Goal: Find specific page/section: Find specific page/section

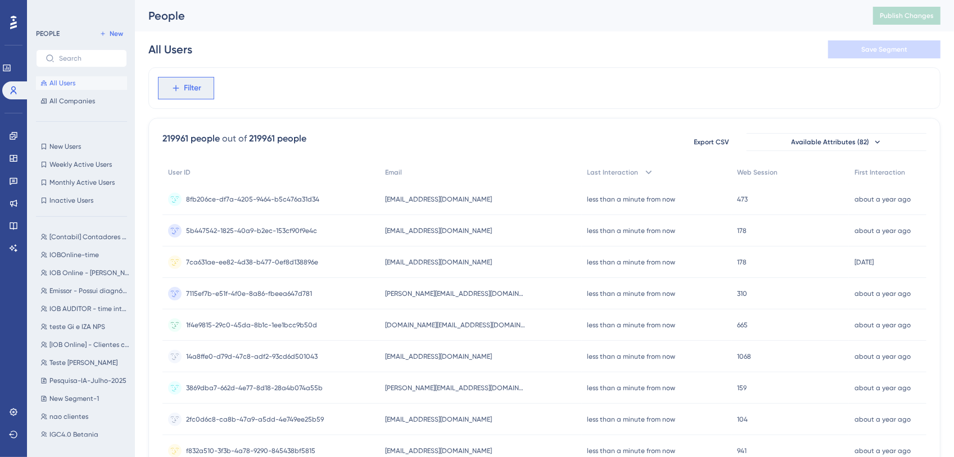
click at [188, 85] on span "Filter" at bounding box center [192, 87] width 17 height 13
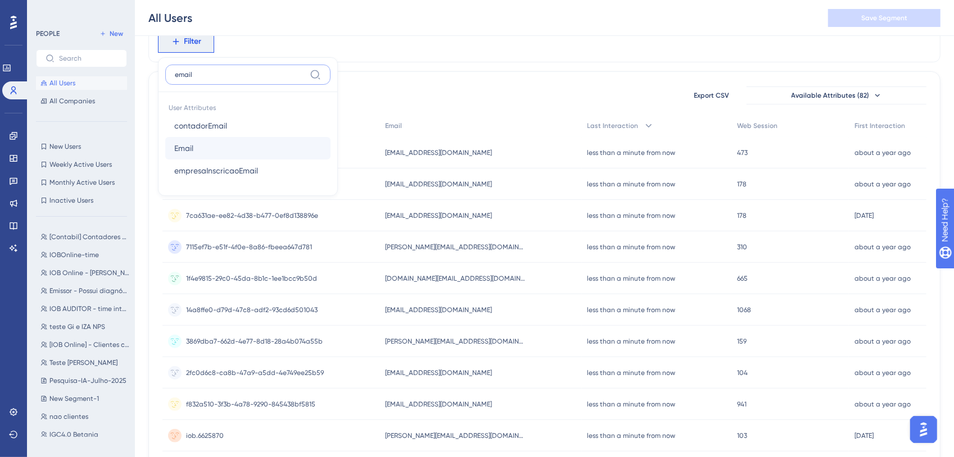
type input "email"
click at [185, 146] on span "Email" at bounding box center [183, 148] width 19 height 13
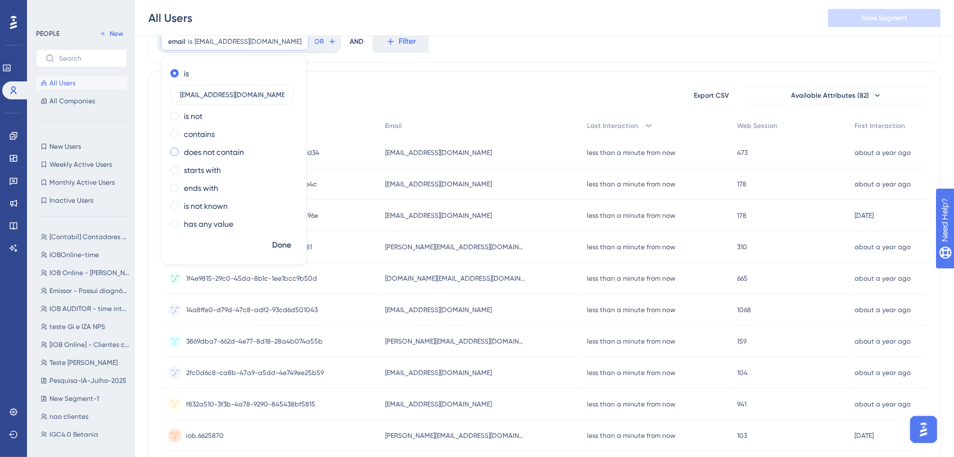
type input "[EMAIL_ADDRESS][DOMAIN_NAME]"
click at [282, 239] on span "Done" at bounding box center [281, 245] width 19 height 13
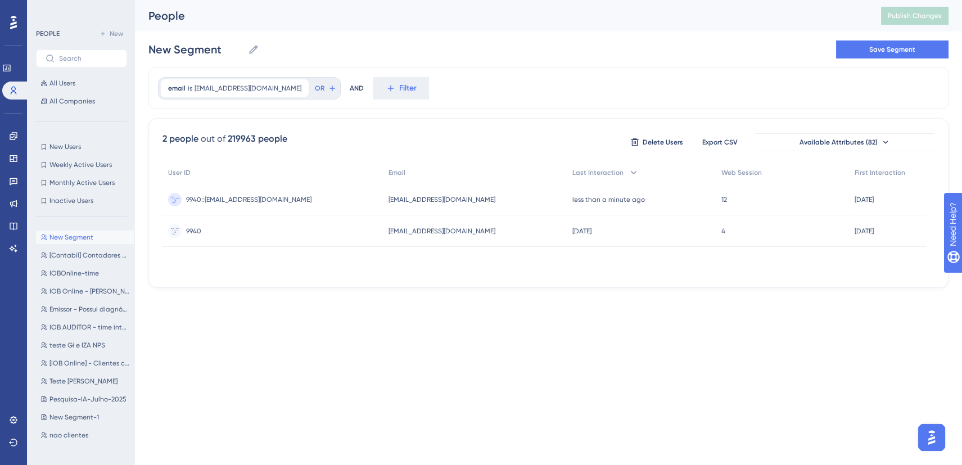
click at [252, 193] on div "9940::[EMAIL_ADDRESS][DOMAIN_NAME] 9940::[EMAIL_ADDRESS][DOMAIN_NAME]" at bounding box center [248, 199] width 125 height 31
click at [384, 196] on div "9940::[EMAIL_ADDRESS][DOMAIN_NAME] 9940::[EMAIL_ADDRESS][DOMAIN_NAME]" at bounding box center [273, 199] width 222 height 31
click at [260, 90] on span "[EMAIL_ADDRESS][DOMAIN_NAME]" at bounding box center [247, 88] width 107 height 9
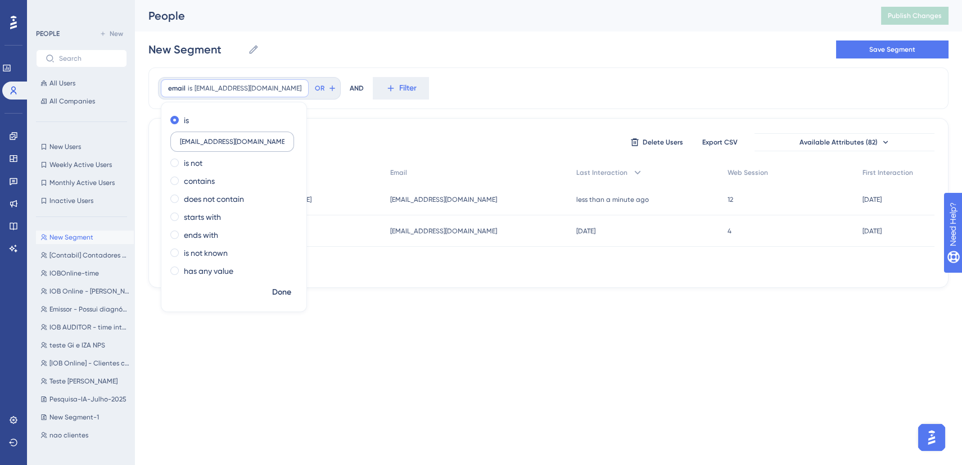
click at [234, 140] on input "[EMAIL_ADDRESS][DOMAIN_NAME]" at bounding box center [232, 142] width 105 height 8
type input "[EMAIL_ADDRESS][DOMAIN_NAME]"
click at [288, 297] on span "Done" at bounding box center [281, 292] width 19 height 13
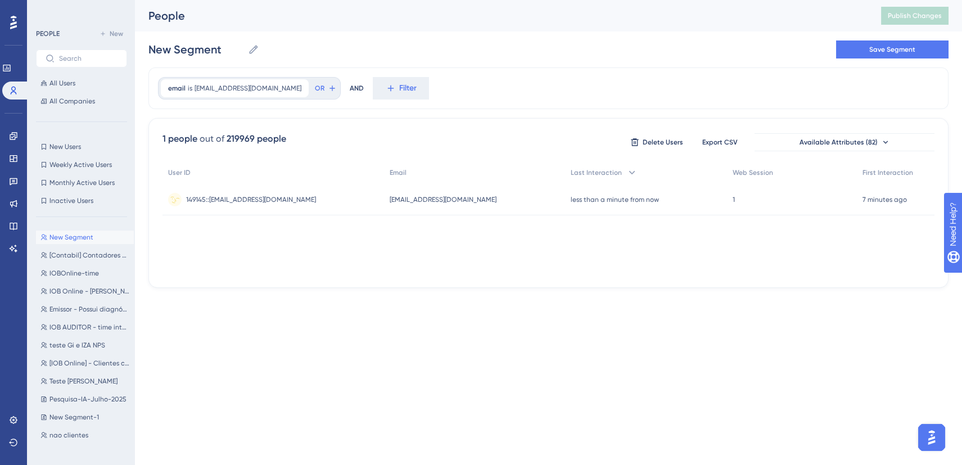
click at [262, 197] on span "149145::[EMAIL_ADDRESS][DOMAIN_NAME]" at bounding box center [251, 199] width 130 height 9
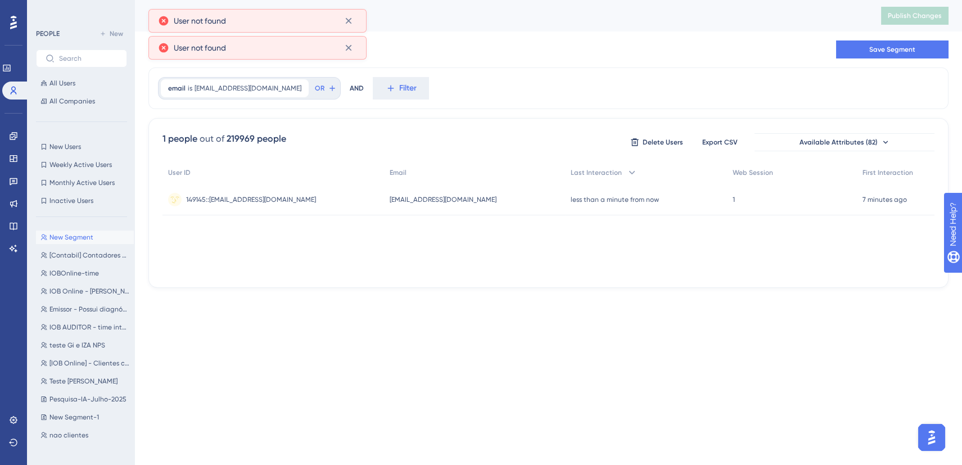
click at [262, 197] on span "149145::[EMAIL_ADDRESS][DOMAIN_NAME]" at bounding box center [251, 199] width 130 height 9
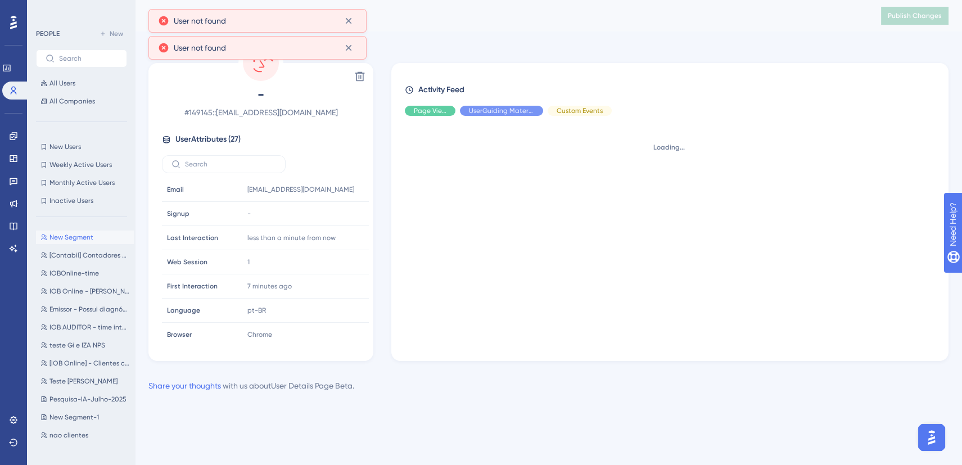
scroll to position [69, 0]
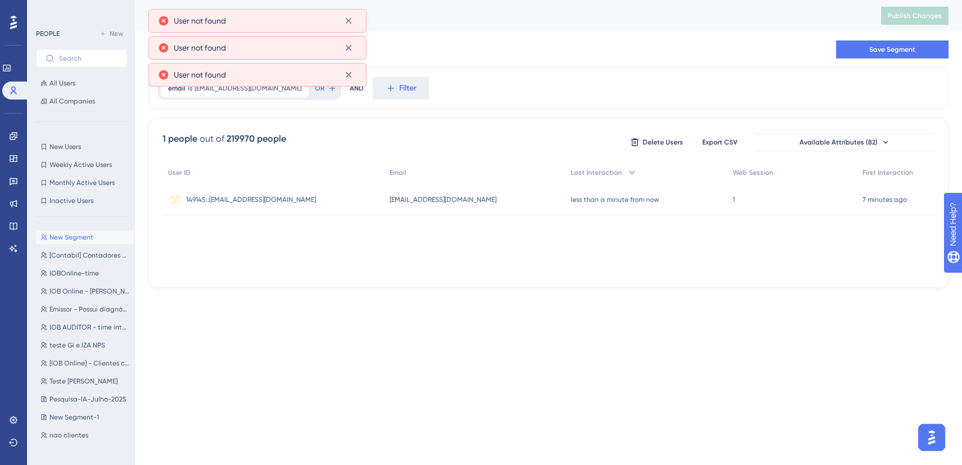
click at [262, 197] on span "149145::[EMAIL_ADDRESS][DOMAIN_NAME]" at bounding box center [251, 199] width 130 height 9
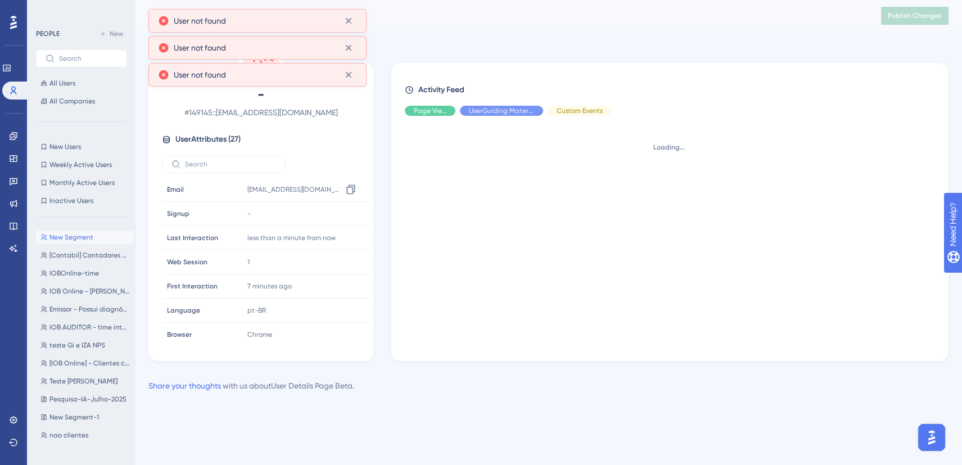
scroll to position [39, 0]
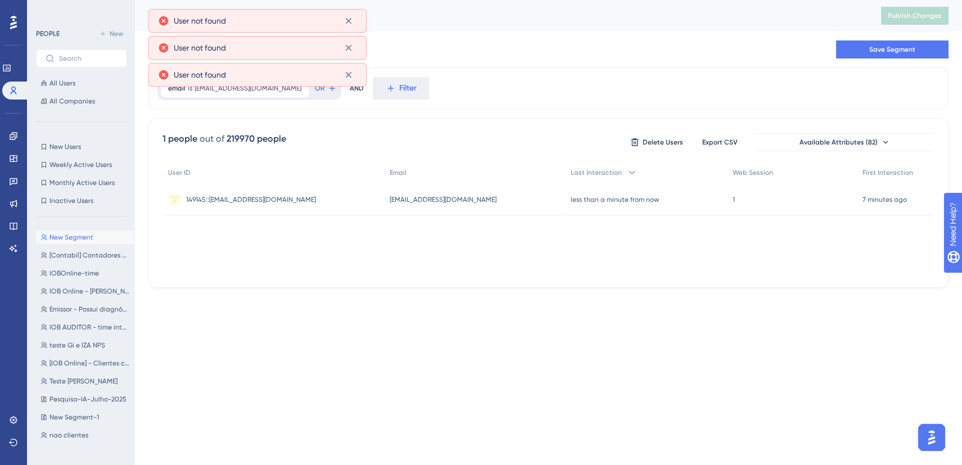
click at [262, 197] on span "149145::[EMAIL_ADDRESS][DOMAIN_NAME]" at bounding box center [251, 199] width 130 height 9
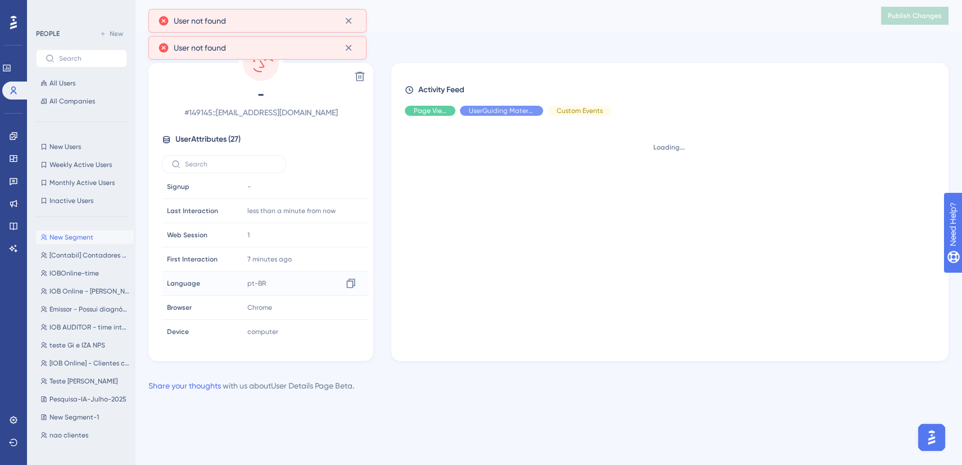
scroll to position [78, 0]
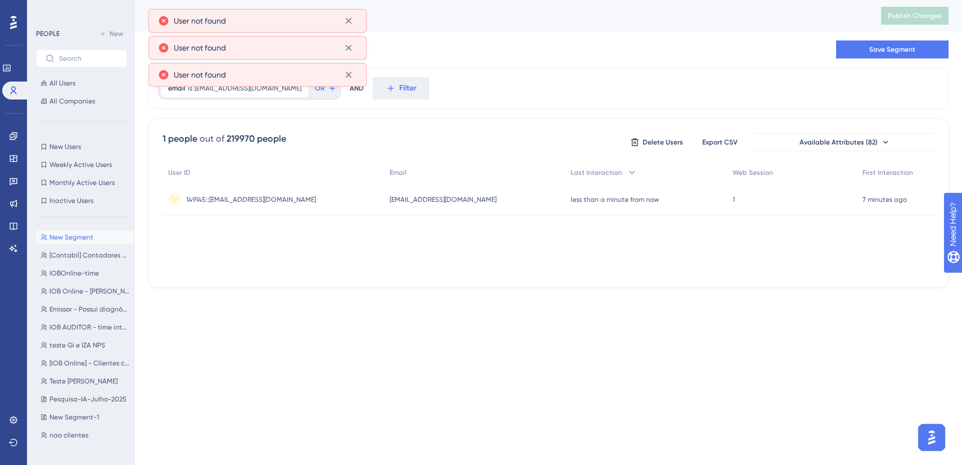
click at [289, 200] on span "149145::[EMAIL_ADDRESS][DOMAIN_NAME]" at bounding box center [251, 199] width 130 height 9
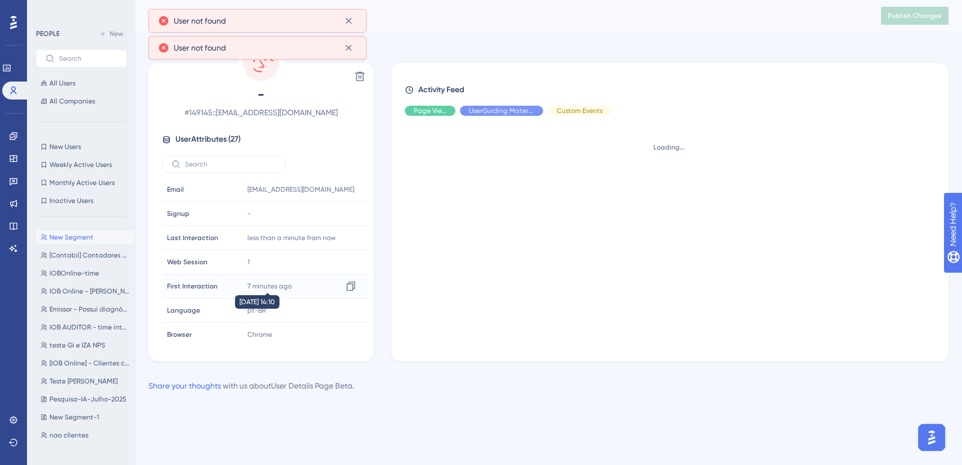
scroll to position [62, 0]
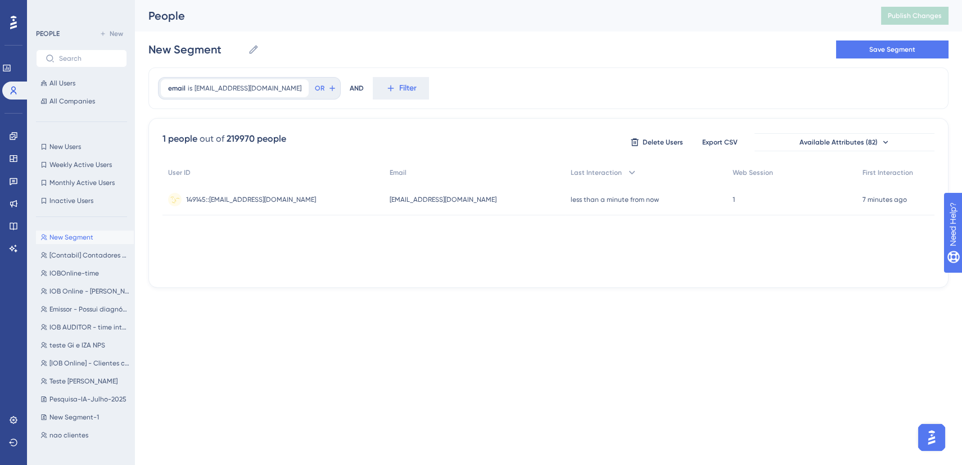
click at [409, 195] on span "[EMAIL_ADDRESS][DOMAIN_NAME]" at bounding box center [442, 199] width 107 height 9
click at [241, 195] on span "149145::[EMAIL_ADDRESS][DOMAIN_NAME]" at bounding box center [251, 199] width 130 height 9
click at [241, 196] on span "149145::[EMAIL_ADDRESS][DOMAIN_NAME]" at bounding box center [251, 199] width 130 height 9
click at [266, 201] on span "149145::[EMAIL_ADDRESS][DOMAIN_NAME]" at bounding box center [251, 199] width 130 height 9
click at [253, 197] on span "149145::[EMAIL_ADDRESS][DOMAIN_NAME]" at bounding box center [251, 199] width 130 height 9
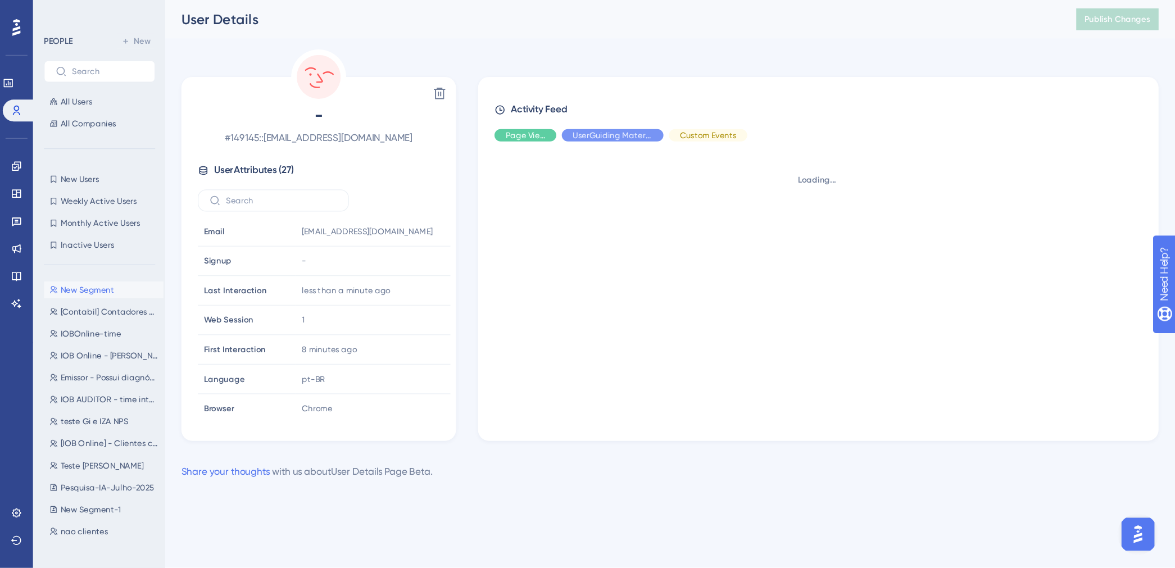
scroll to position [145, 0]
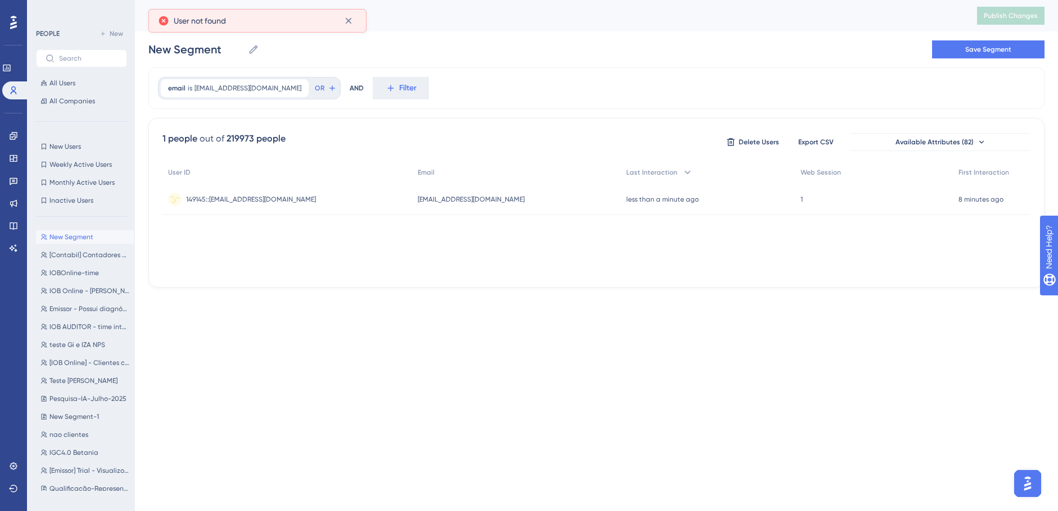
click at [274, 195] on span "149145::[EMAIL_ADDRESS][DOMAIN_NAME]" at bounding box center [251, 199] width 130 height 9
click at [275, 196] on span "149145::[EMAIL_ADDRESS][DOMAIN_NAME]" at bounding box center [251, 199] width 130 height 9
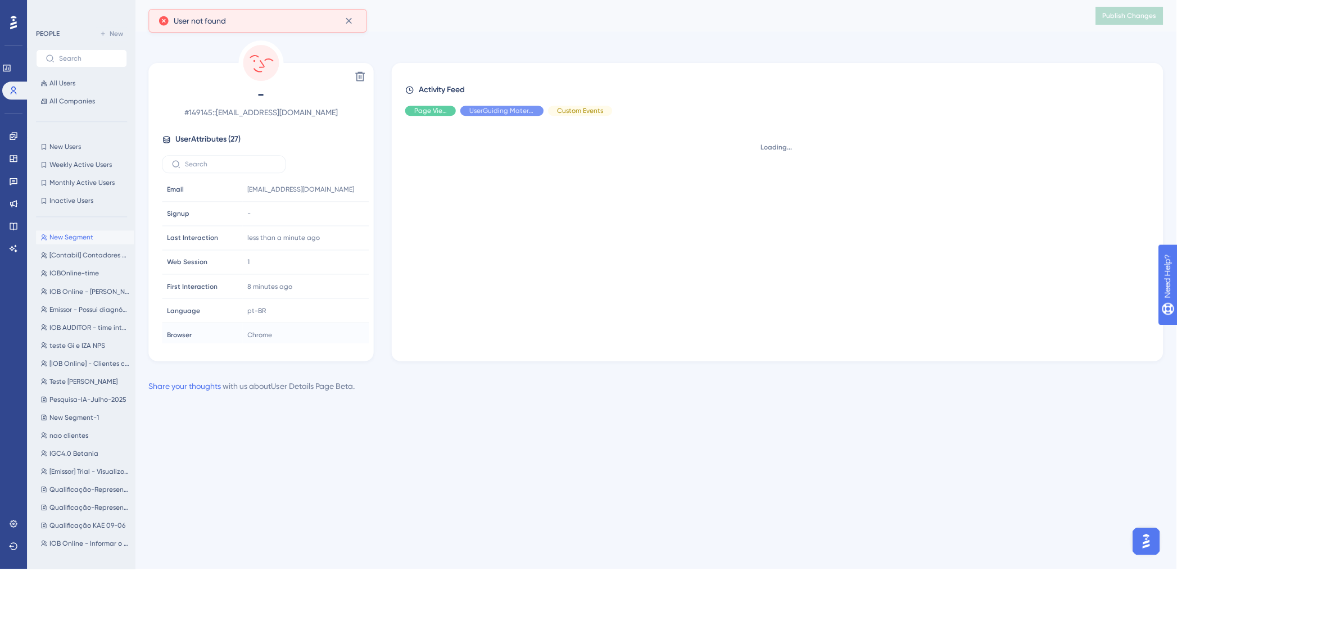
scroll to position [69, 0]
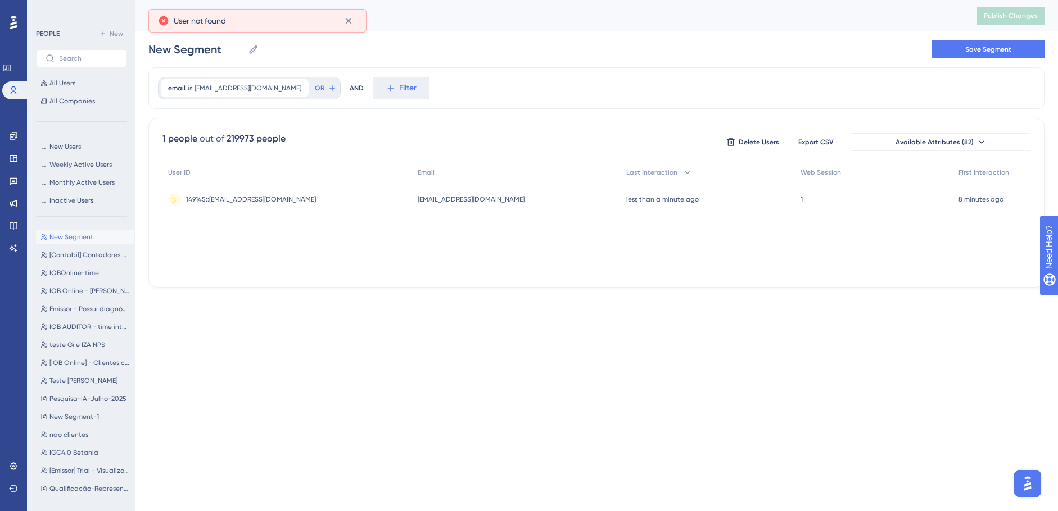
click at [237, 197] on span "149145::[EMAIL_ADDRESS][DOMAIN_NAME]" at bounding box center [251, 199] width 130 height 9
click at [250, 195] on span "149145::[EMAIL_ADDRESS][DOMAIN_NAME]" at bounding box center [251, 199] width 130 height 9
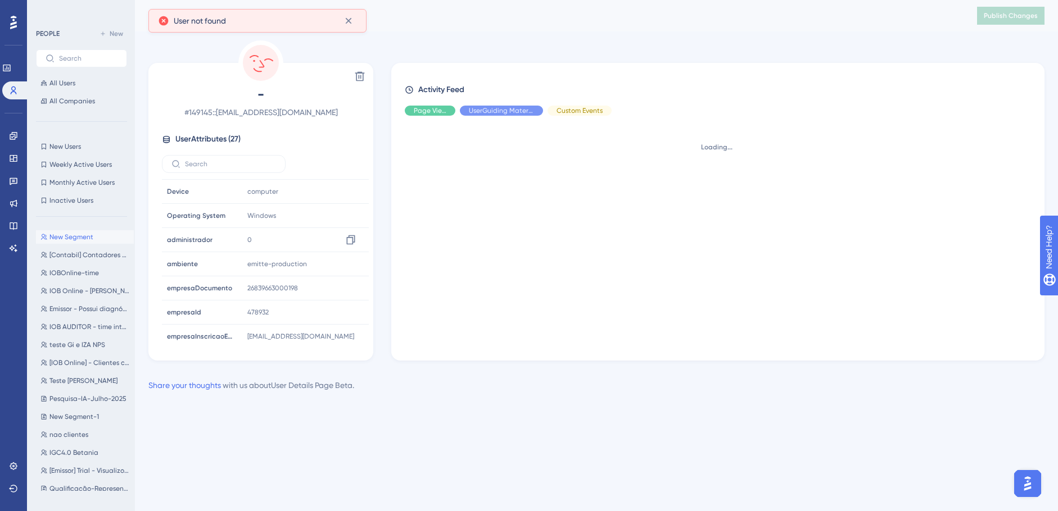
scroll to position [169, 0]
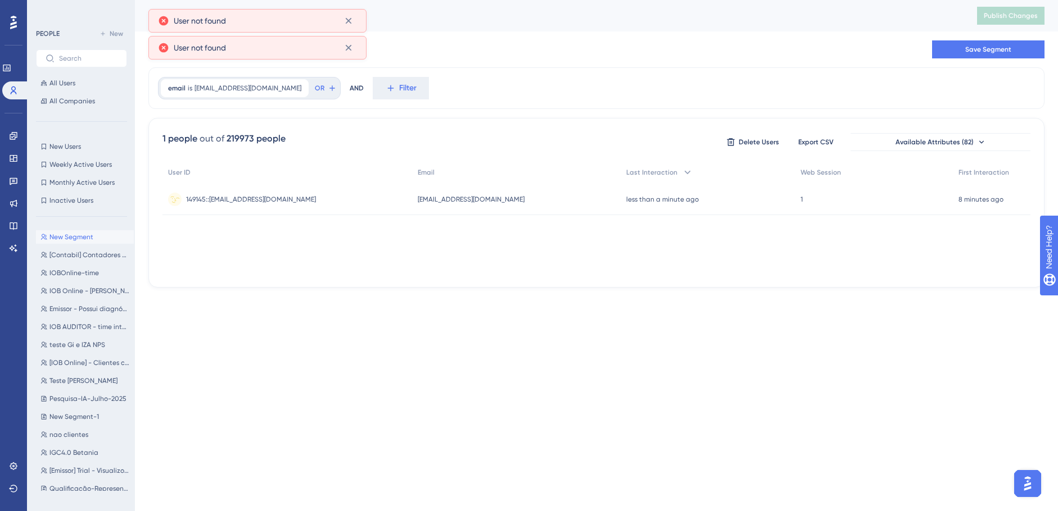
click at [260, 200] on span "149145::[EMAIL_ADDRESS][DOMAIN_NAME]" at bounding box center [251, 199] width 130 height 9
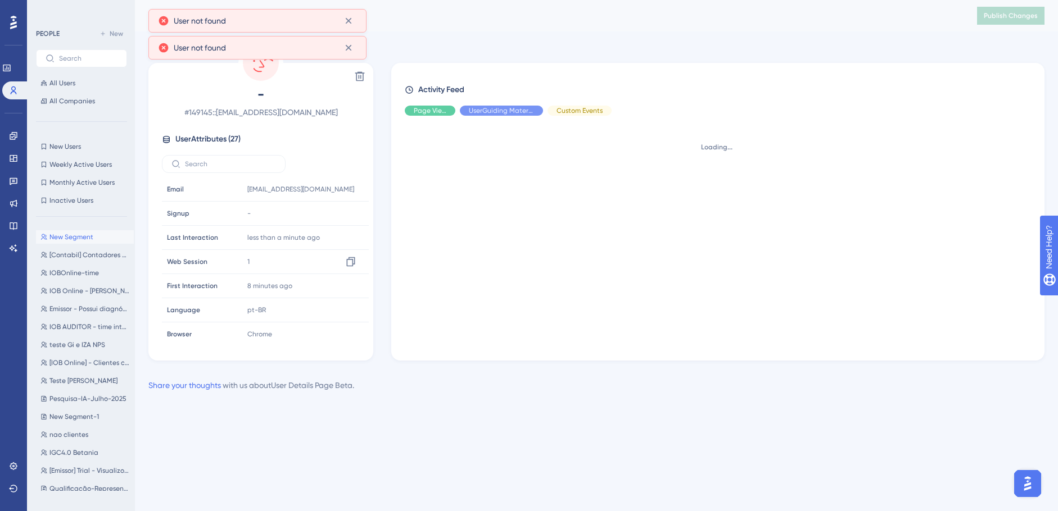
scroll to position [217, 0]
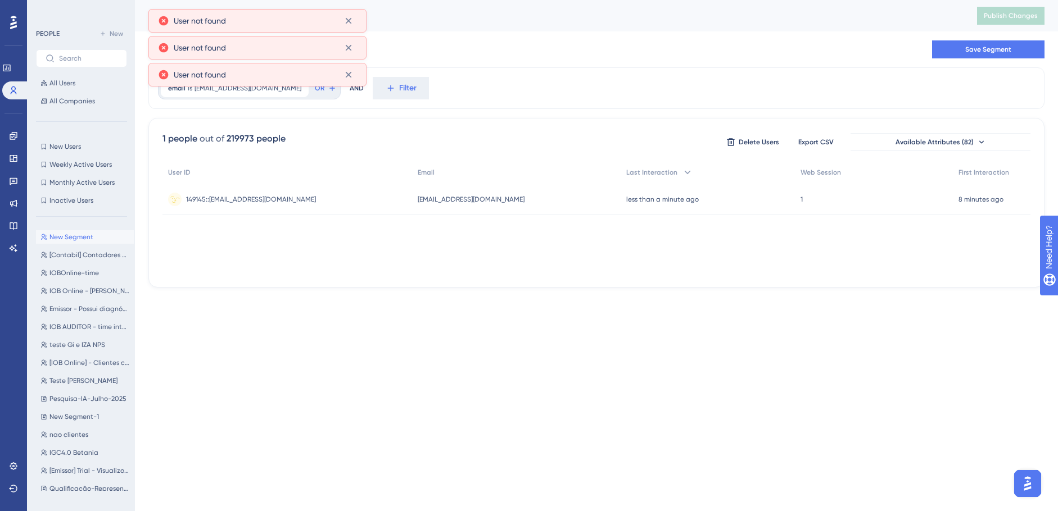
click at [275, 199] on span "149145::[EMAIL_ADDRESS][DOMAIN_NAME]" at bounding box center [251, 199] width 130 height 9
